Goal: Information Seeking & Learning: Learn about a topic

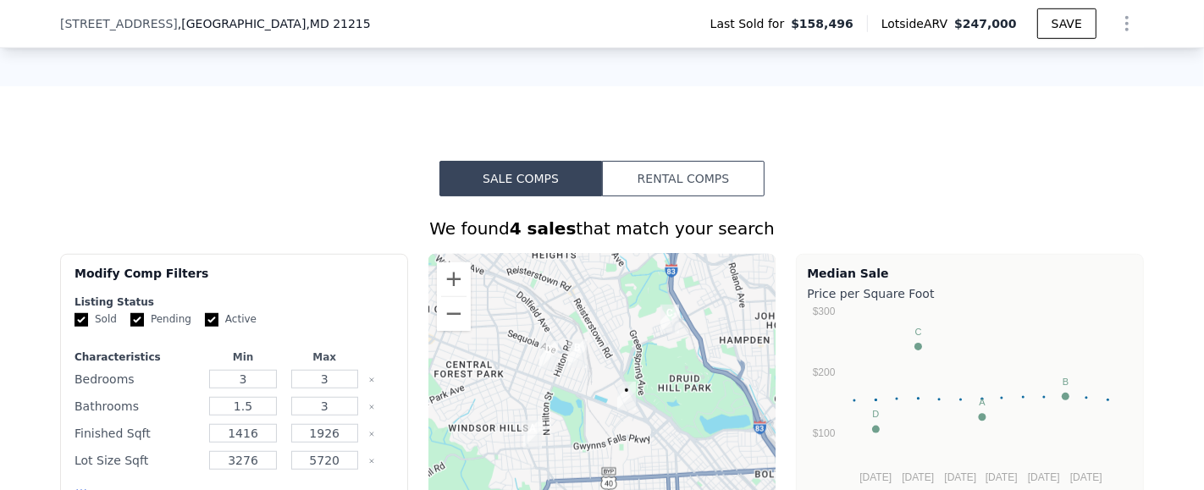
scroll to position [1091, 0]
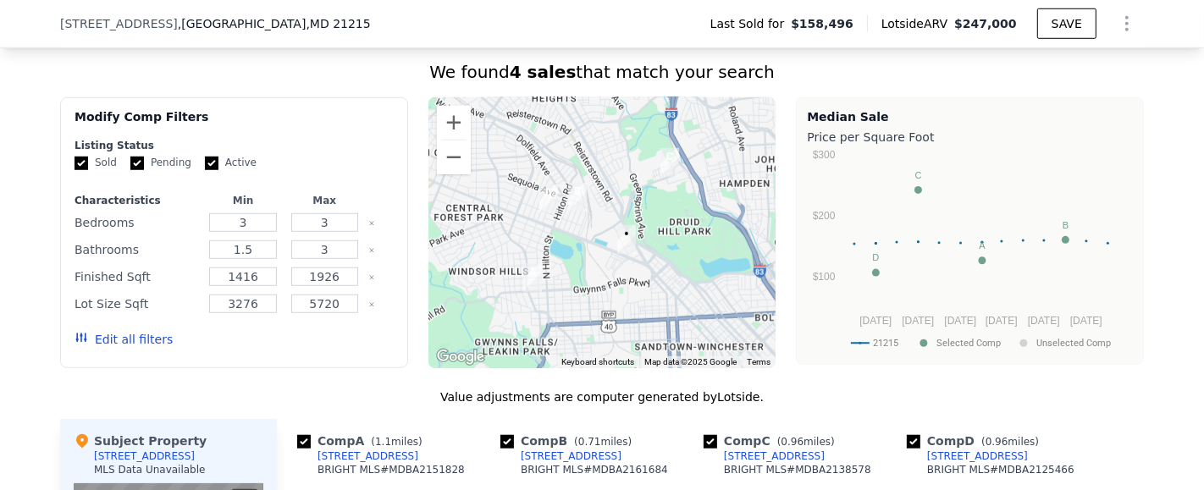
click at [566, 207] on img "3701 Dennlyn Rd" at bounding box center [577, 197] width 32 height 42
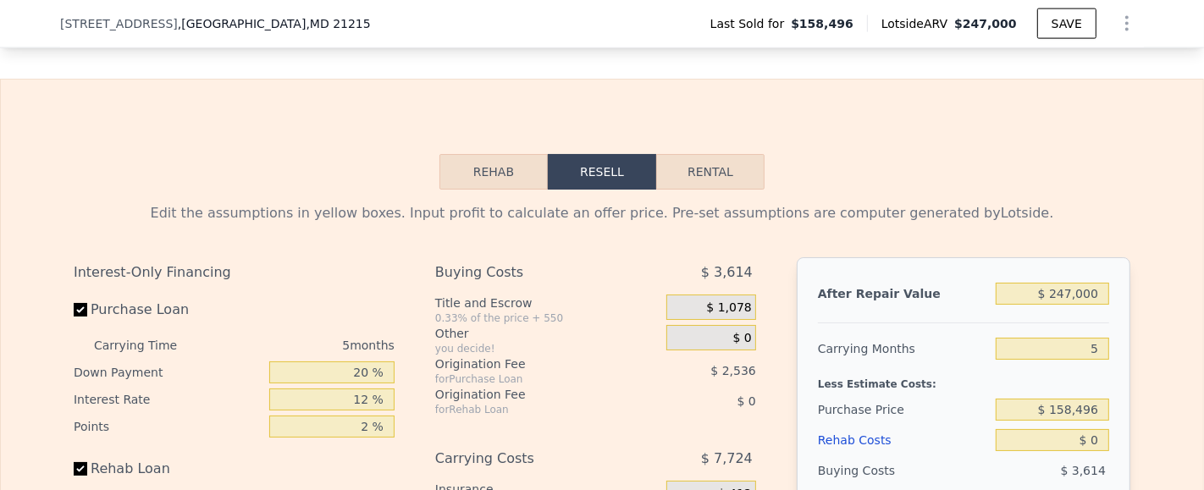
scroll to position [2189, 0]
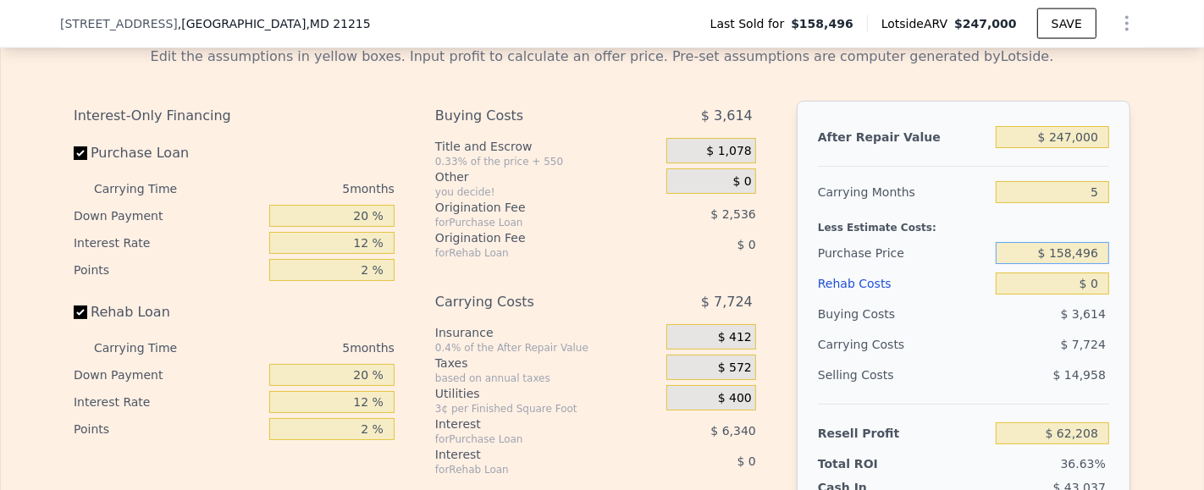
click at [1087, 264] on input "$ 158,496" at bounding box center [1052, 253] width 113 height 22
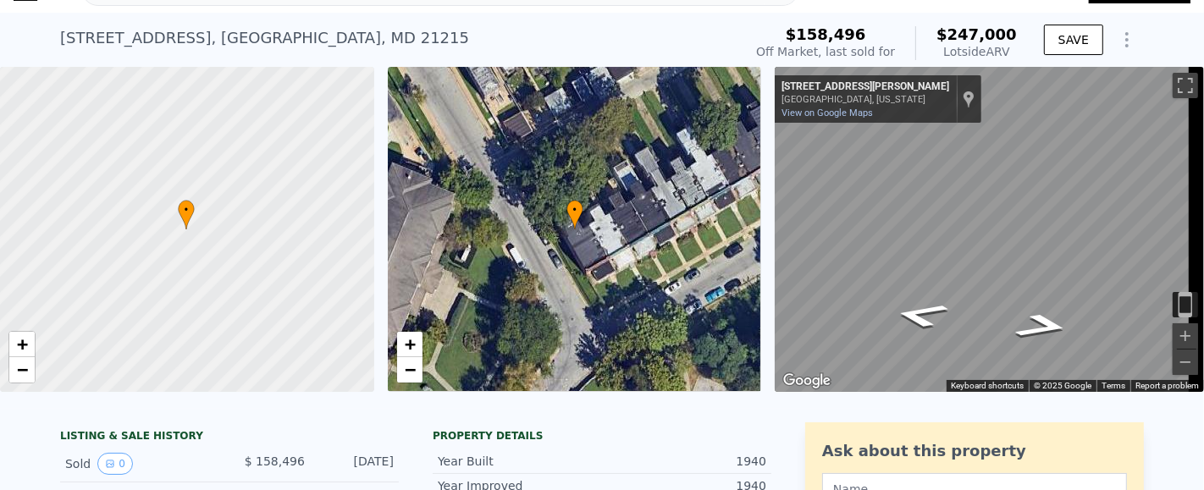
scroll to position [5, 0]
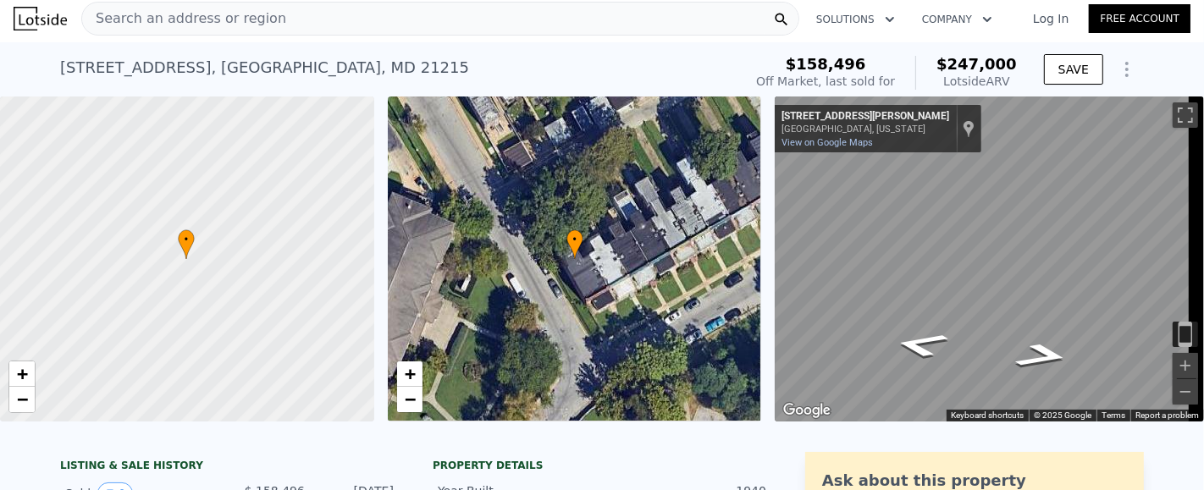
click at [282, 16] on div "Search an address or region" at bounding box center [440, 19] width 718 height 34
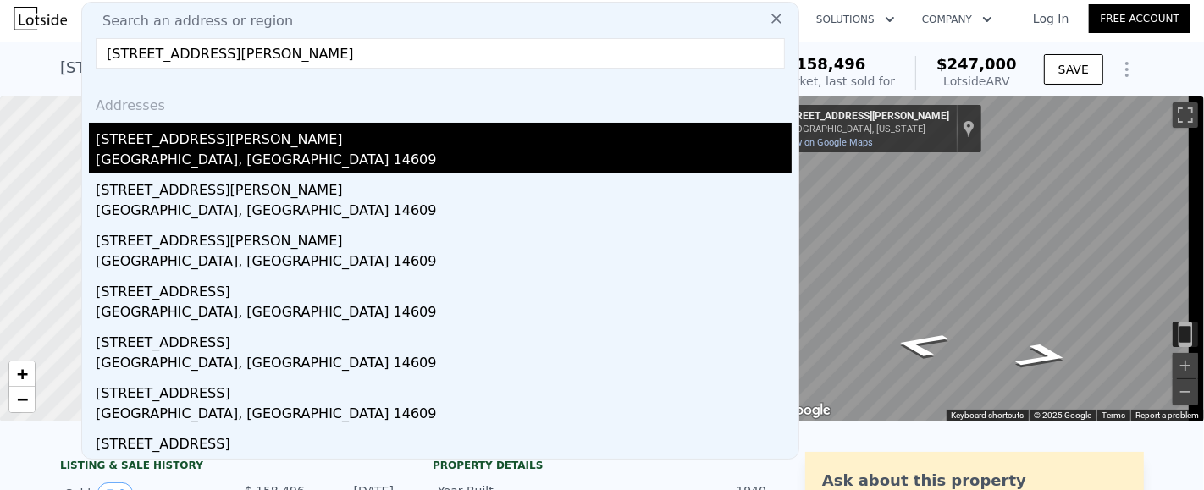
type input "[STREET_ADDRESS][PERSON_NAME]"
click at [232, 153] on div "[GEOGRAPHIC_DATA], [GEOGRAPHIC_DATA] 14609" at bounding box center [444, 162] width 696 height 24
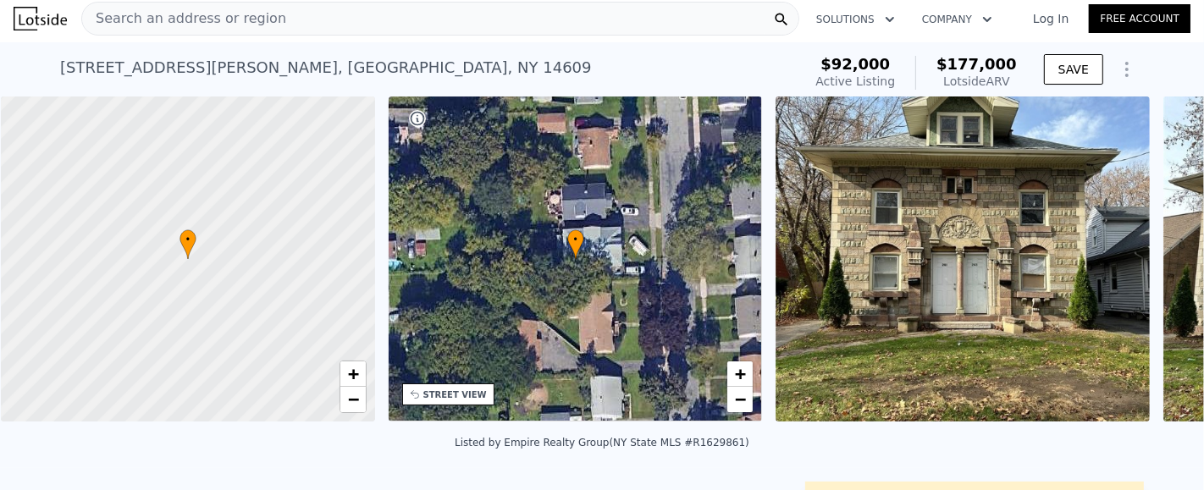
scroll to position [0, 7]
click at [1143, 264] on icon at bounding box center [1160, 263] width 34 height 34
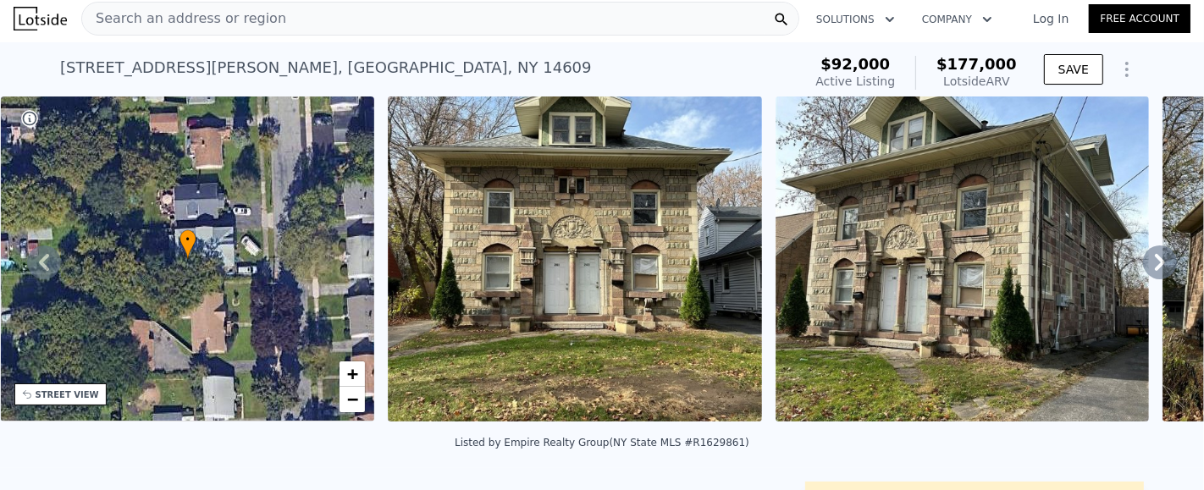
click at [1143, 264] on icon at bounding box center [1160, 263] width 34 height 34
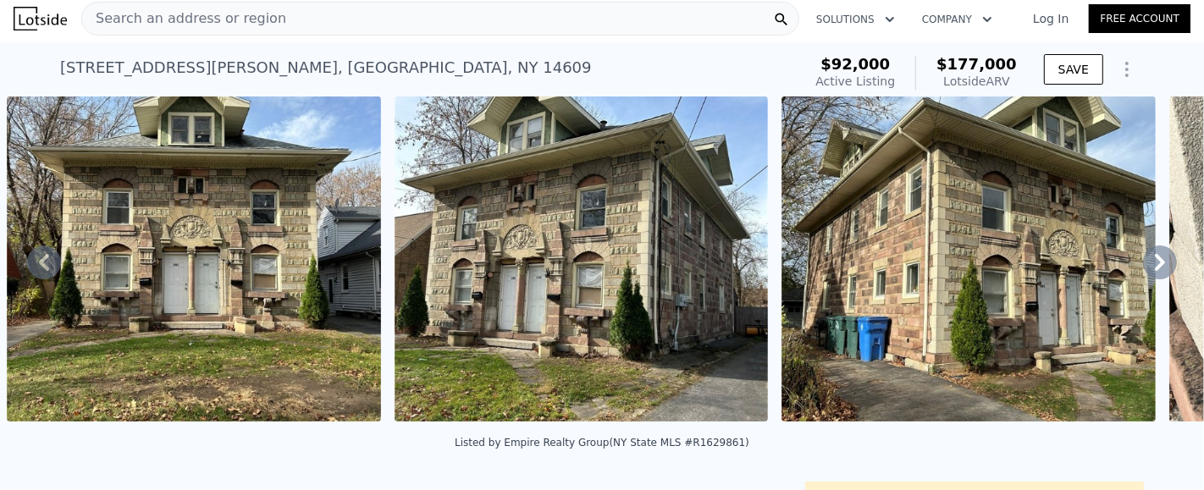
click at [1143, 264] on icon at bounding box center [1160, 263] width 34 height 34
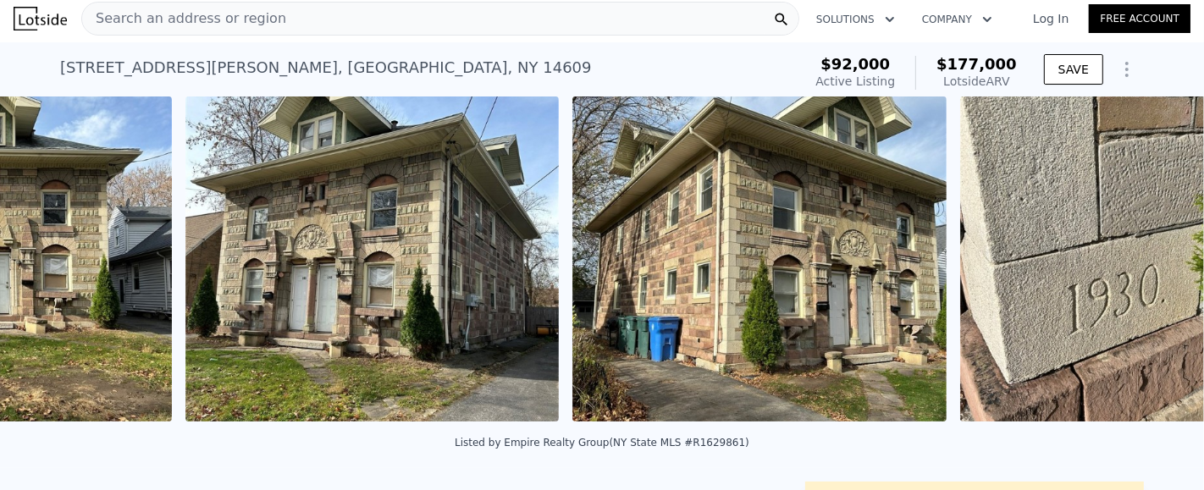
scroll to position [0, 1162]
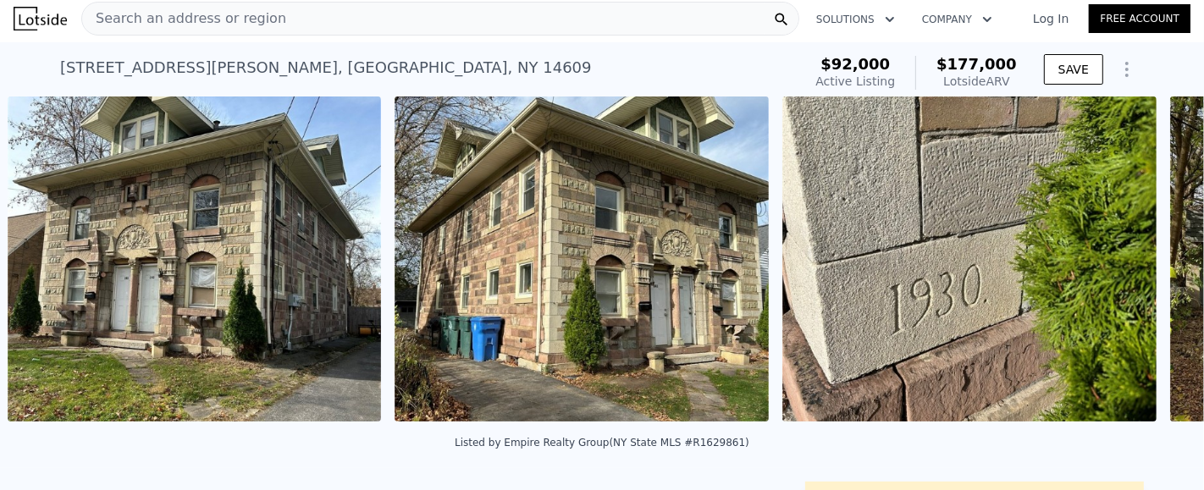
click at [1141, 264] on img at bounding box center [969, 259] width 374 height 325
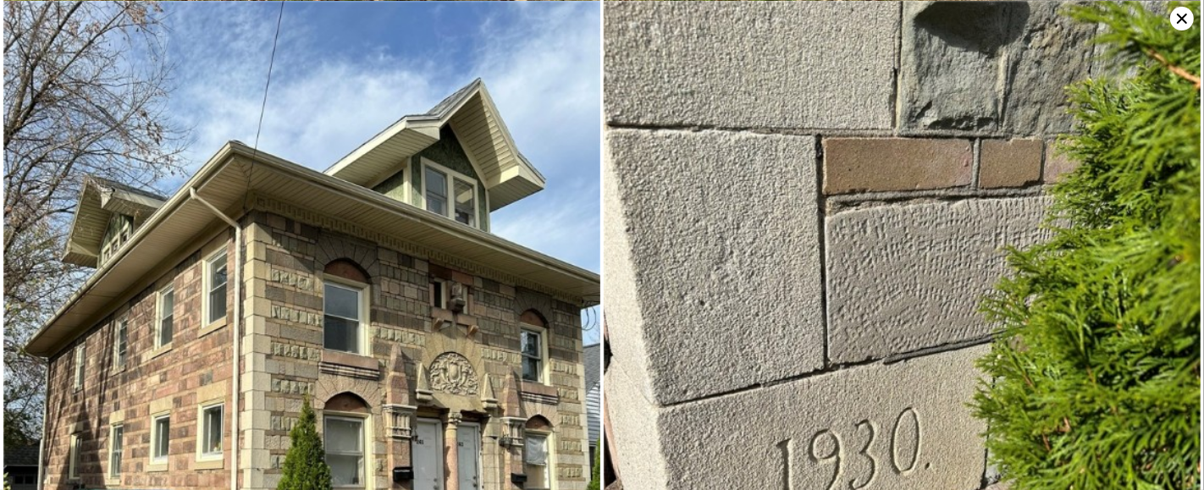
scroll to position [517, 0]
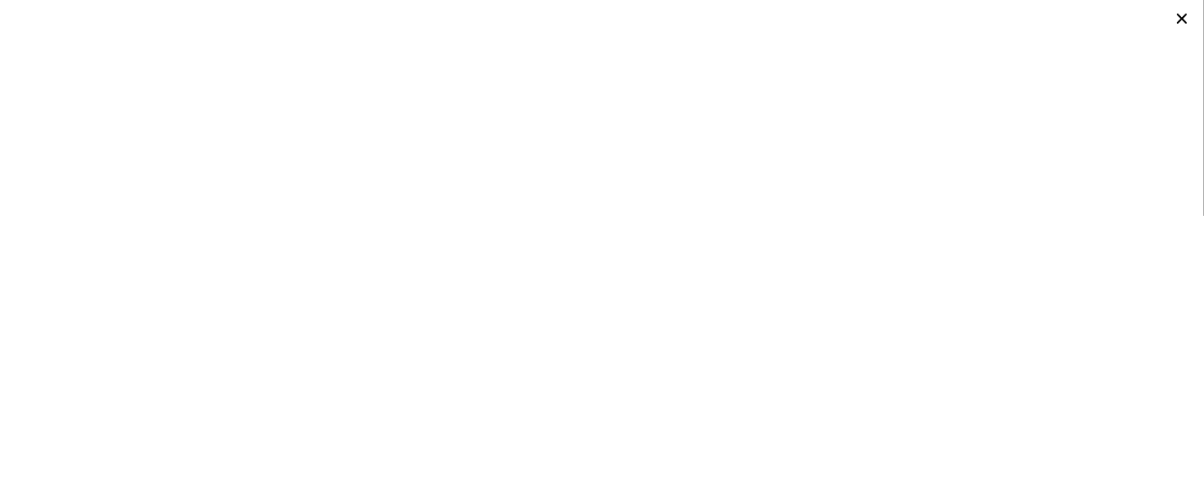
type input "3"
type input "1.5"
type input "3"
type input "1416"
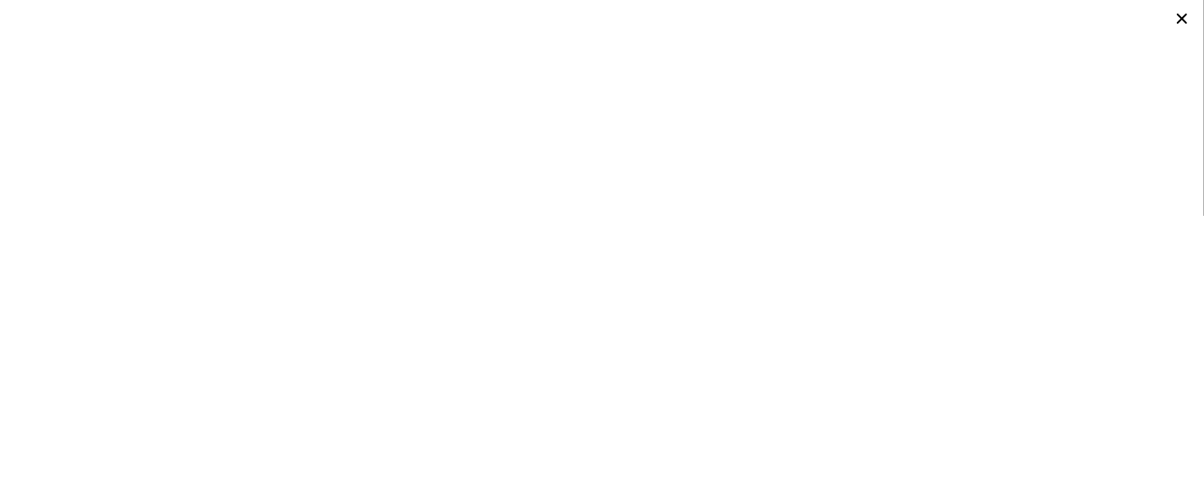
type input "1926"
type input "3276"
type input "5720"
type input "$ 247,000"
type input "$ 62,208"
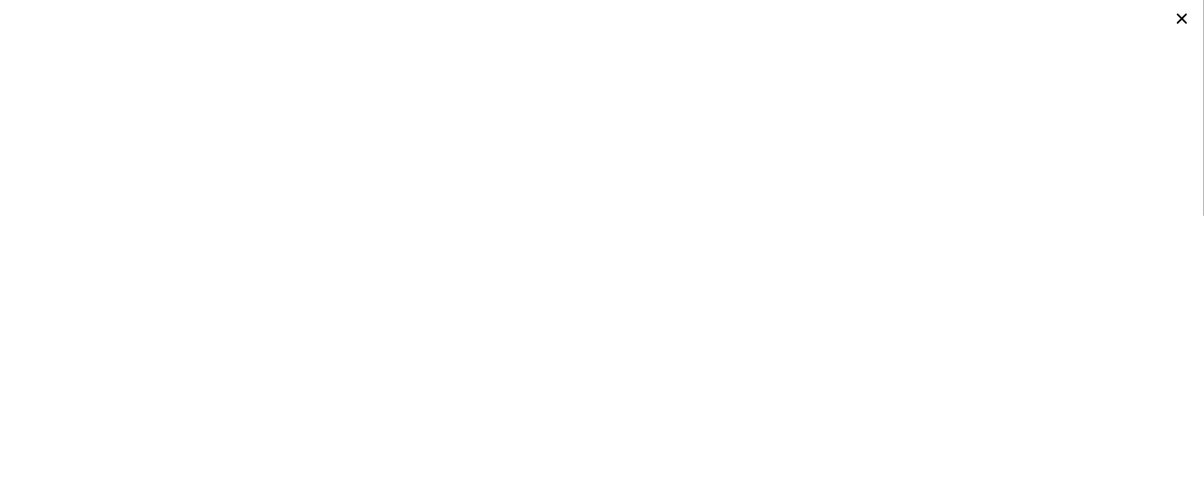
scroll to position [0, 7]
click at [778, 204] on div at bounding box center [602, 245] width 1204 height 490
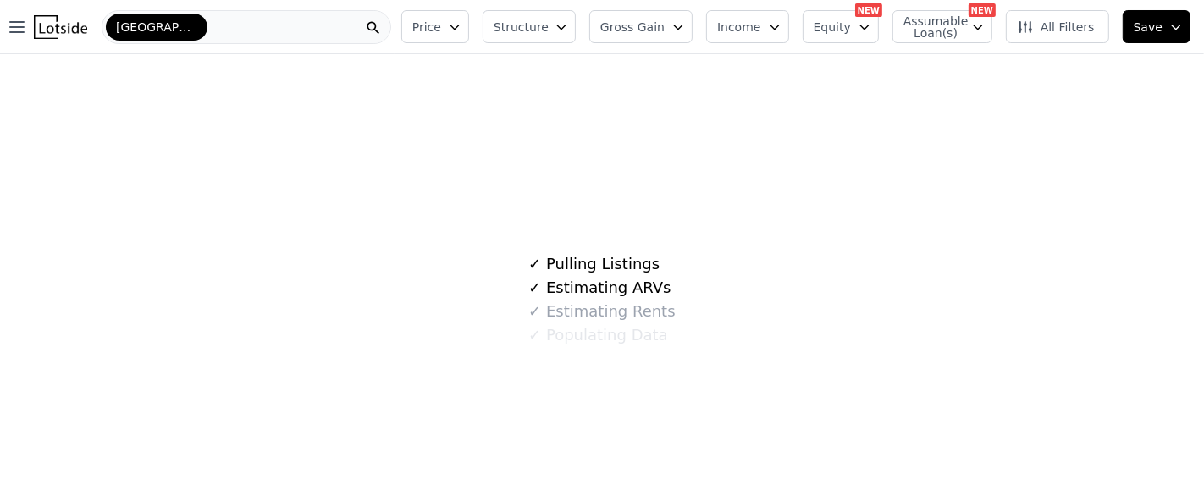
click at [201, 10] on div "[GEOGRAPHIC_DATA]" at bounding box center [247, 27] width 290 height 34
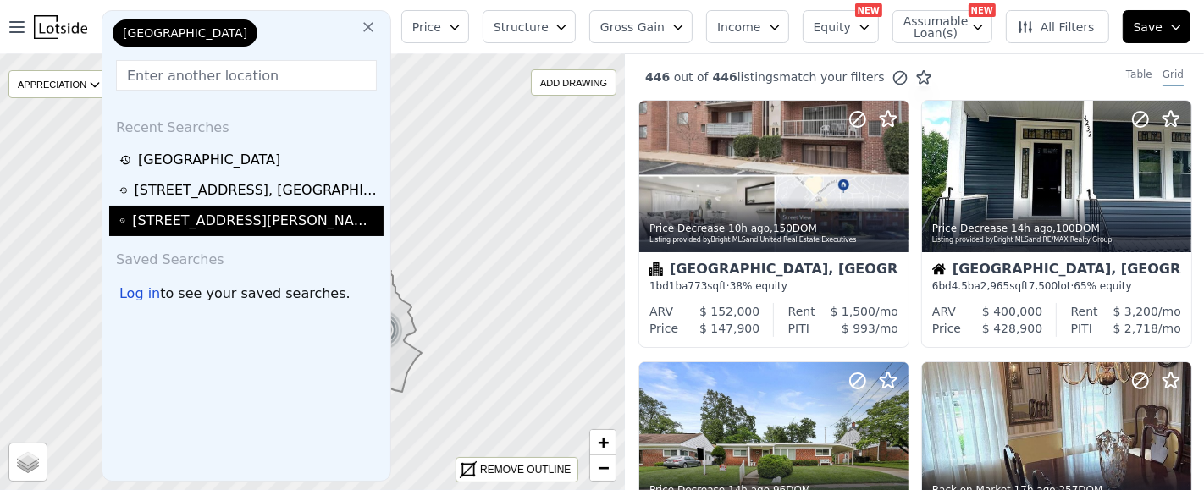
click at [318, 219] on div "241 Newcomb Street Unit 241 , Rochester , NY 14609" at bounding box center [255, 221] width 246 height 20
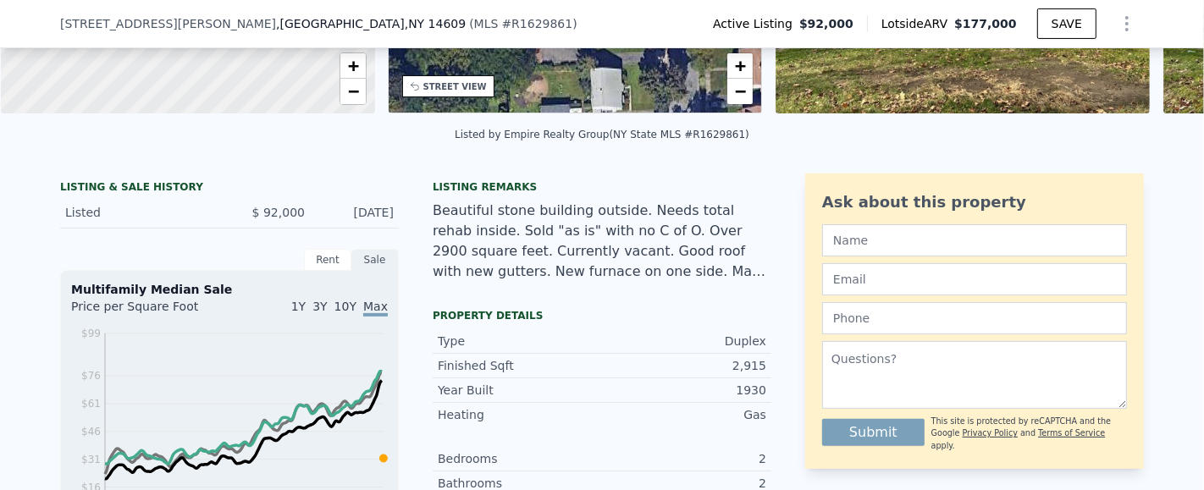
scroll to position [464, 0]
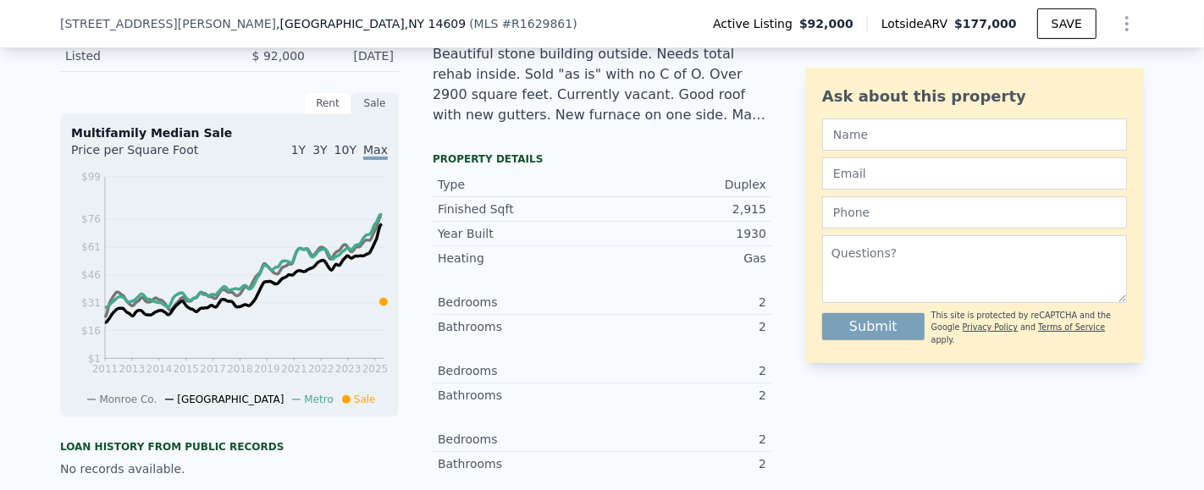
click at [304, 157] on span "1Y" at bounding box center [298, 150] width 14 height 14
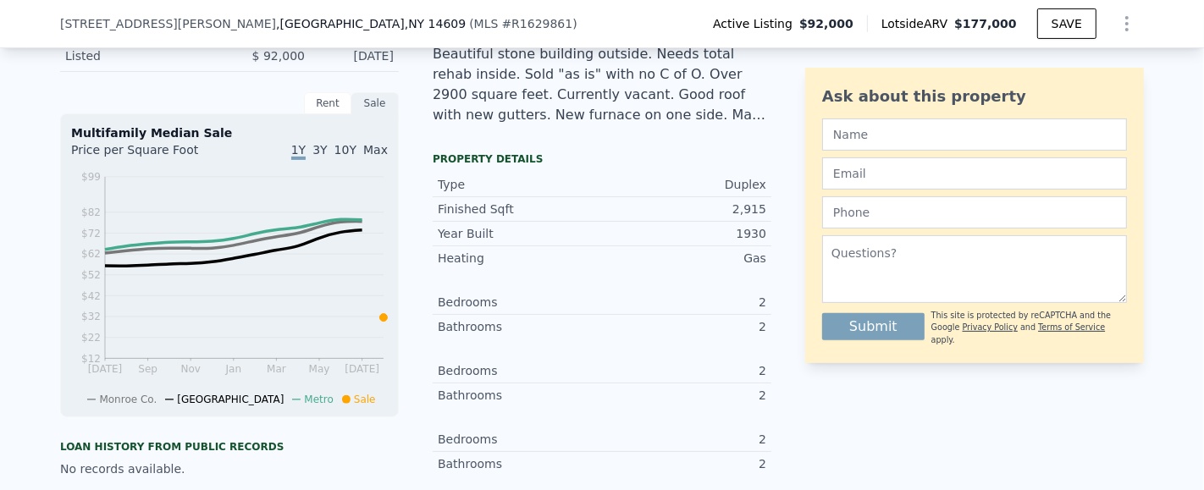
click at [318, 157] on span "3Y" at bounding box center [319, 150] width 14 height 14
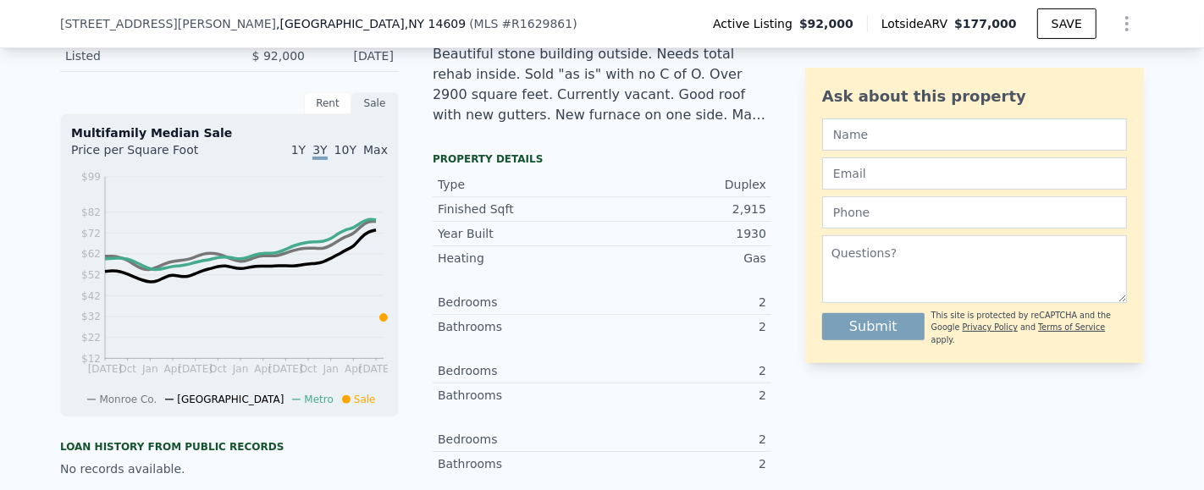
click at [341, 157] on span "10Y" at bounding box center [345, 150] width 22 height 14
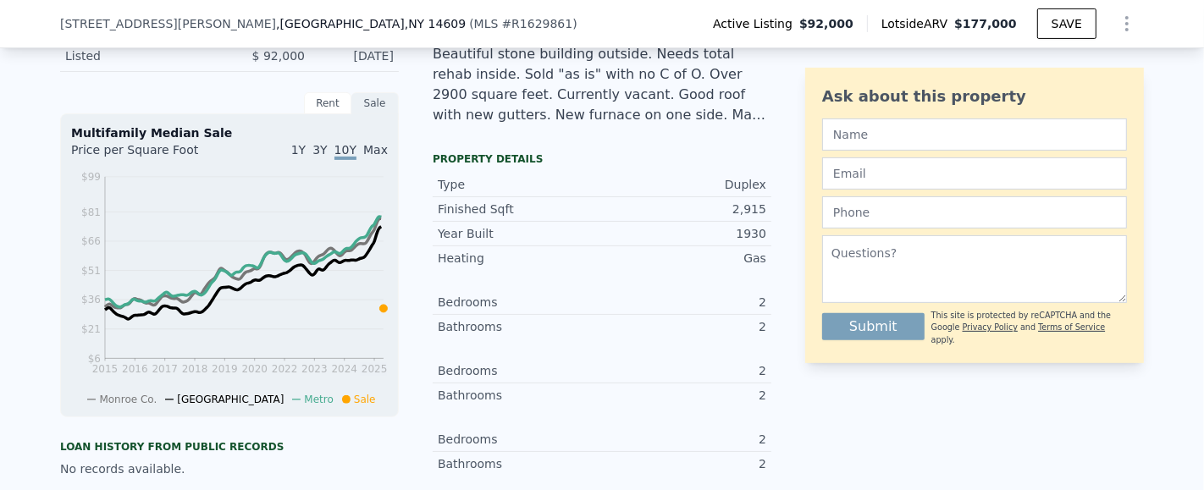
click at [373, 157] on span "Max" at bounding box center [375, 150] width 25 height 14
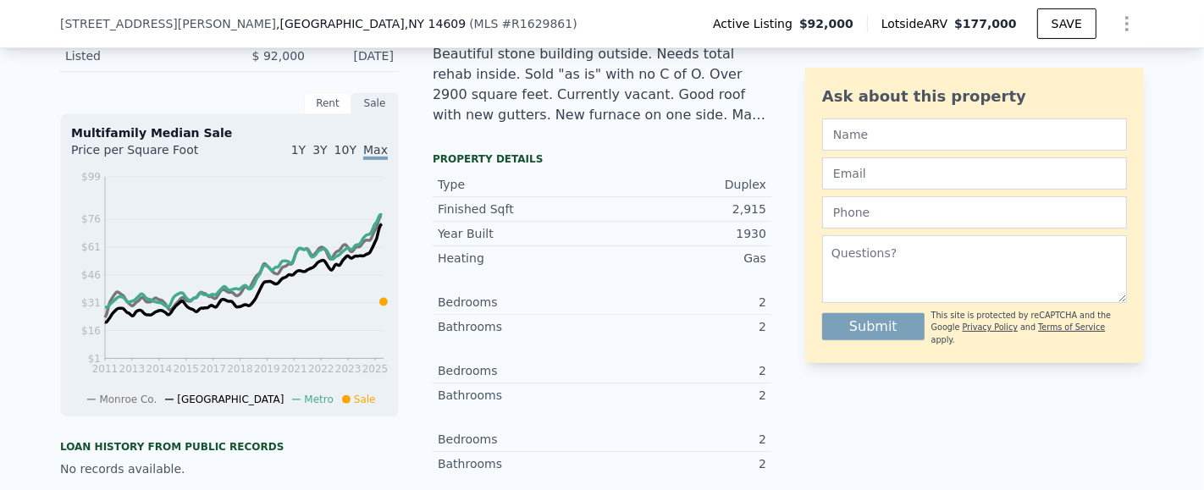
click at [345, 157] on span "10Y" at bounding box center [345, 150] width 22 height 14
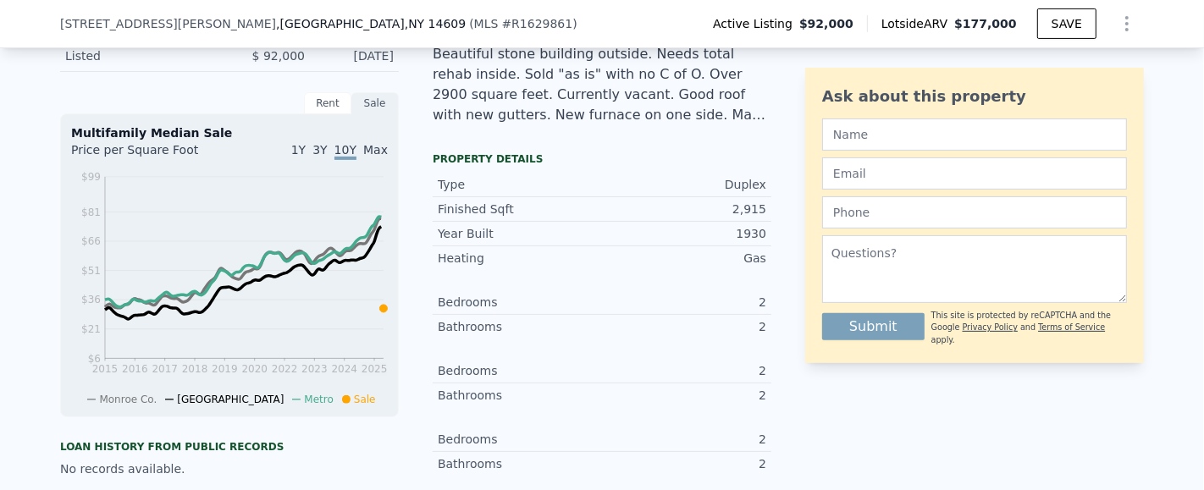
click at [365, 114] on div "Sale" at bounding box center [374, 103] width 47 height 22
click at [317, 114] on div "Rent" at bounding box center [327, 103] width 47 height 22
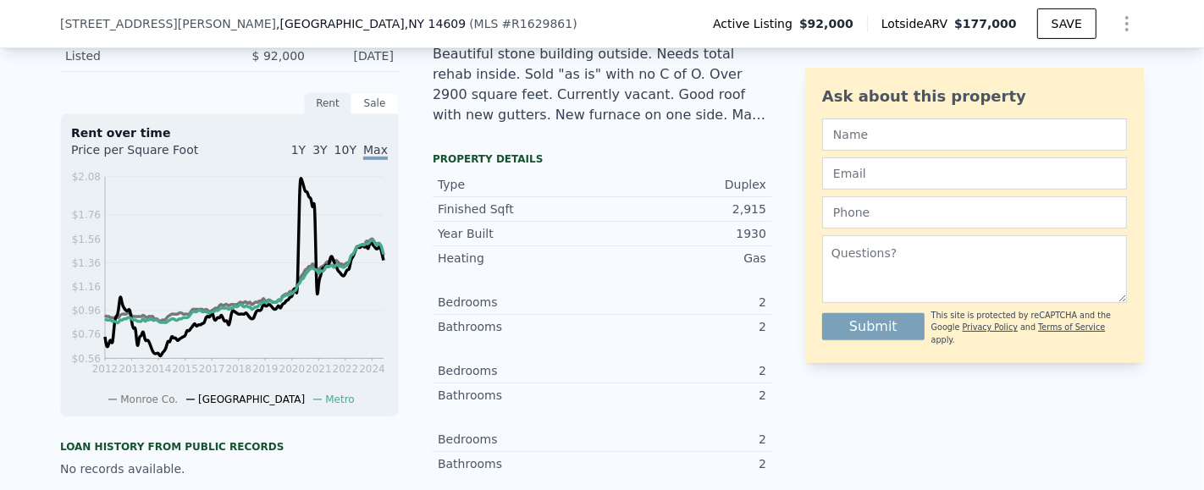
click at [306, 157] on span "1Y" at bounding box center [298, 150] width 14 height 14
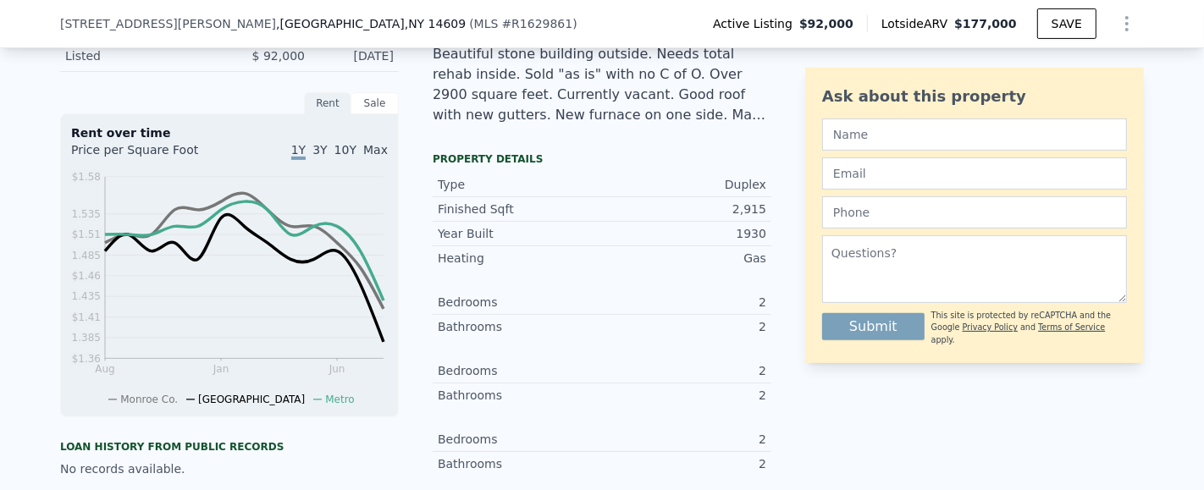
click at [318, 157] on span "3Y" at bounding box center [319, 150] width 14 height 14
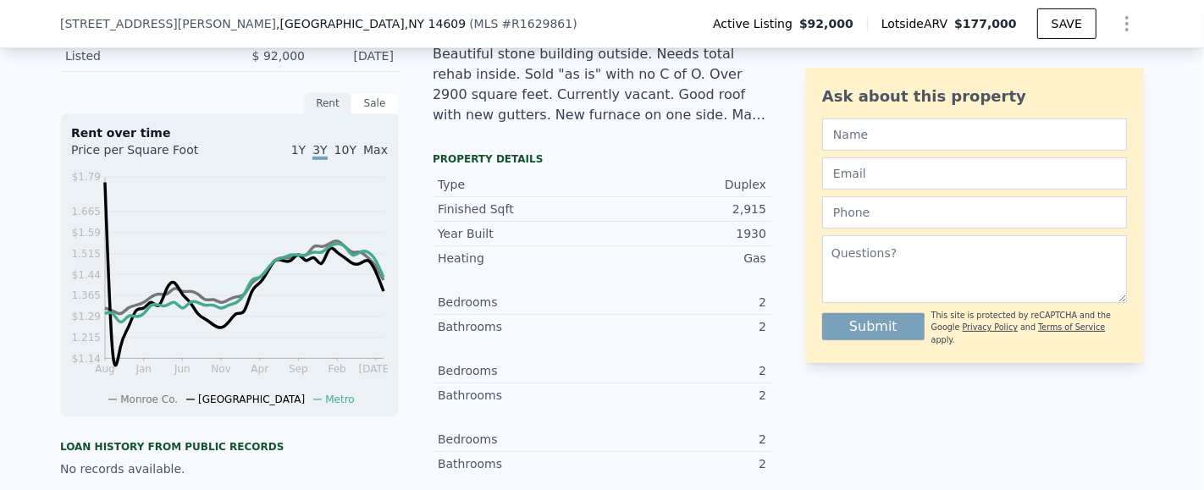
click at [306, 157] on span "1Y" at bounding box center [298, 150] width 14 height 14
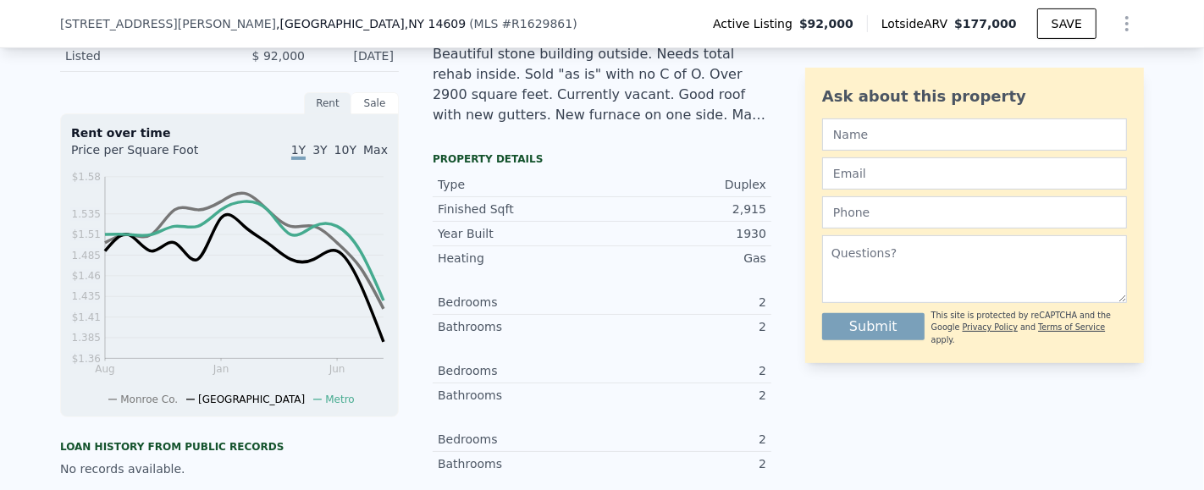
click at [319, 157] on span "3Y" at bounding box center [319, 150] width 14 height 14
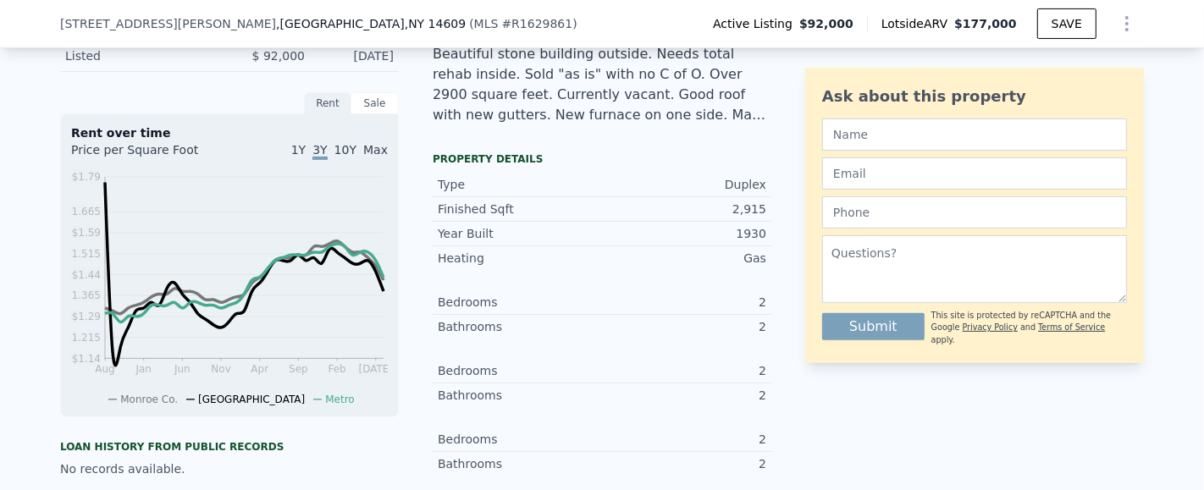
click at [340, 157] on span "10Y" at bounding box center [345, 150] width 22 height 14
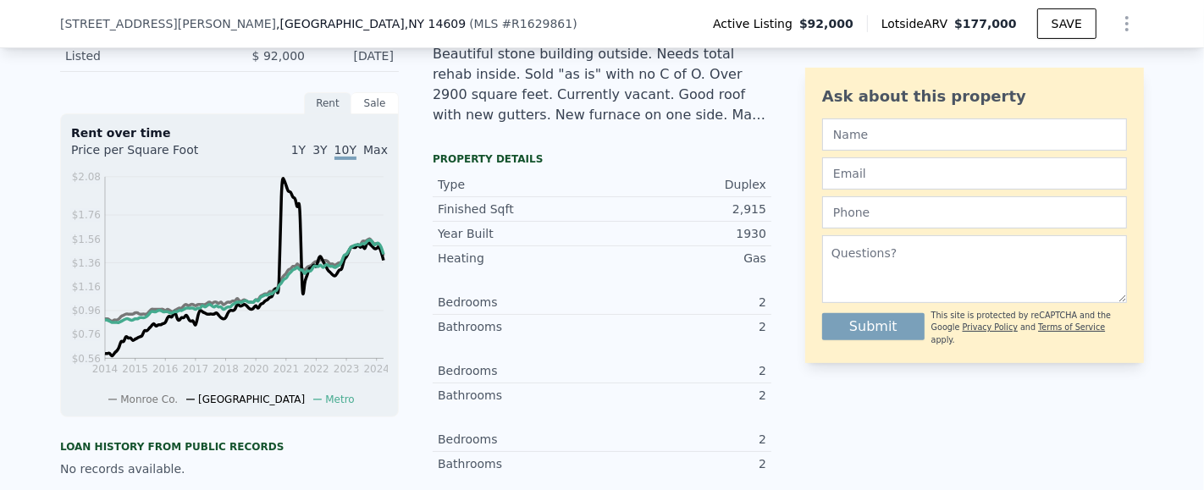
click at [366, 157] on span "Max" at bounding box center [375, 150] width 25 height 14
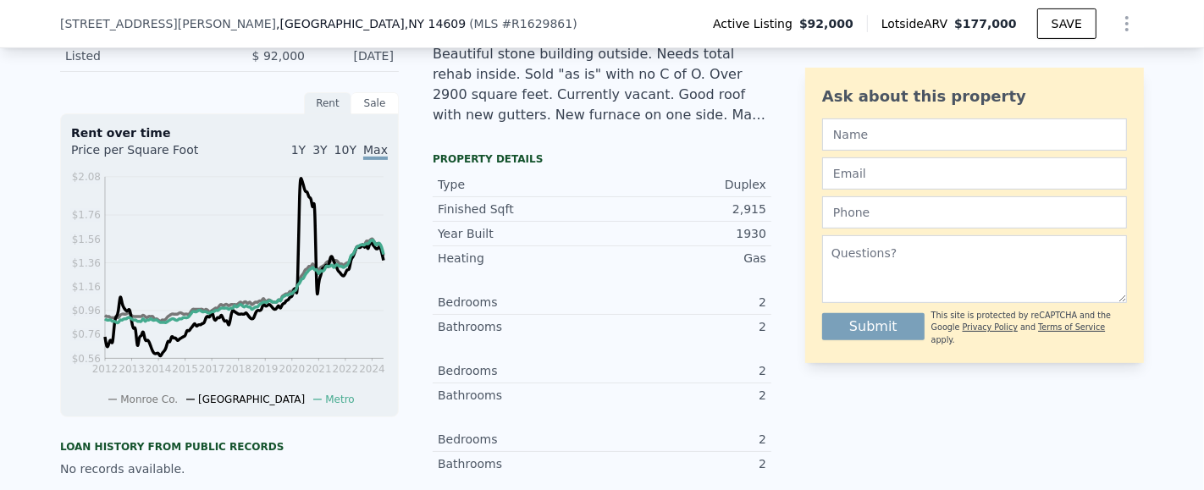
click at [348, 157] on span "10Y" at bounding box center [345, 150] width 22 height 14
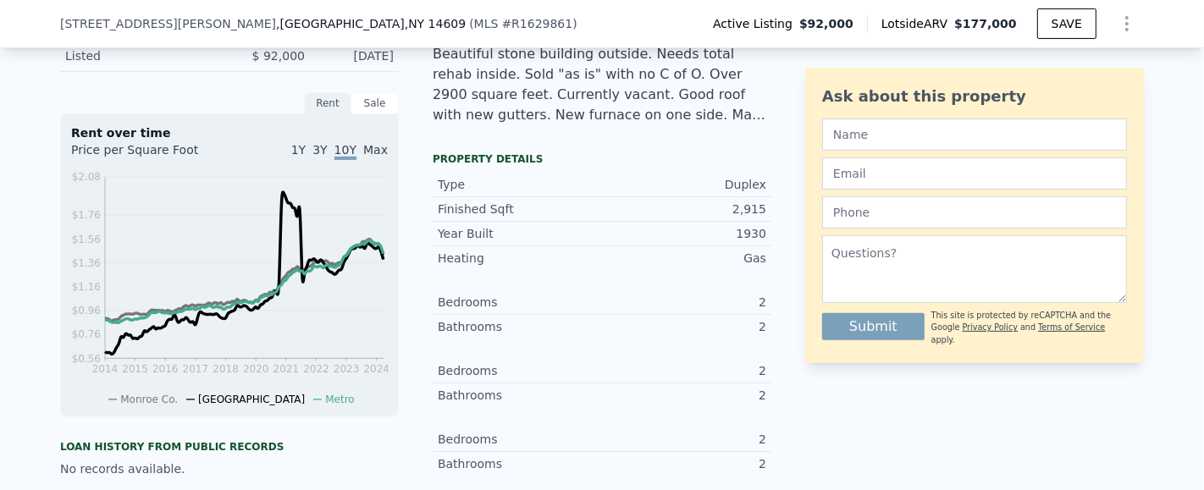
click at [370, 114] on div "Sale" at bounding box center [374, 103] width 47 height 22
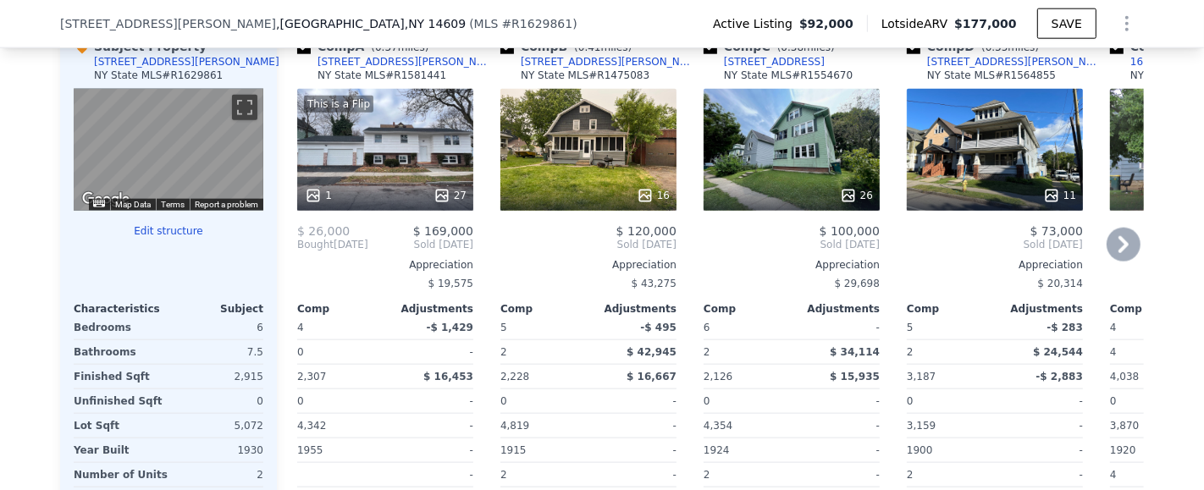
scroll to position [1719, 0]
